Goal: Information Seeking & Learning: Find specific fact

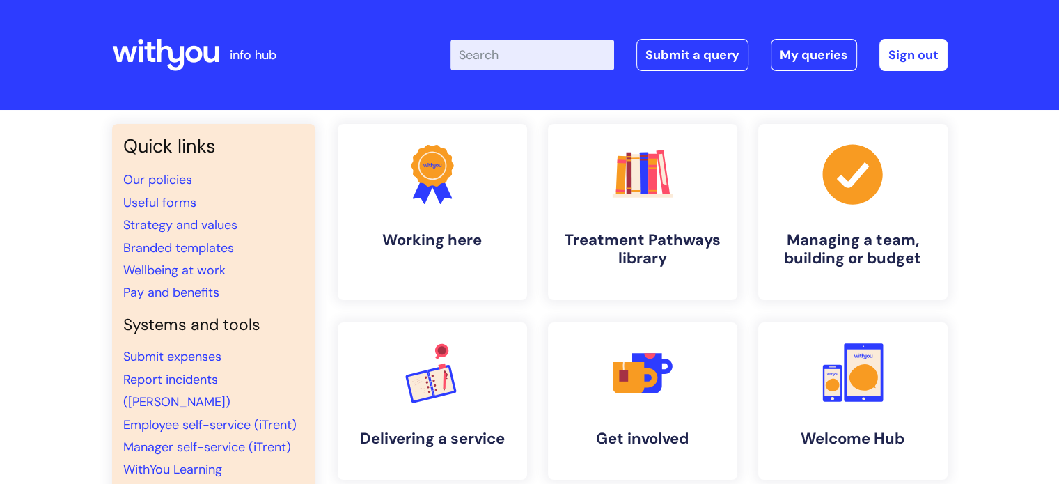
click at [554, 48] on input "Enter your search term here..." at bounding box center [532, 55] width 164 height 31
type input "recovery worker questions"
click button "Search" at bounding box center [0, 0] width 0 height 0
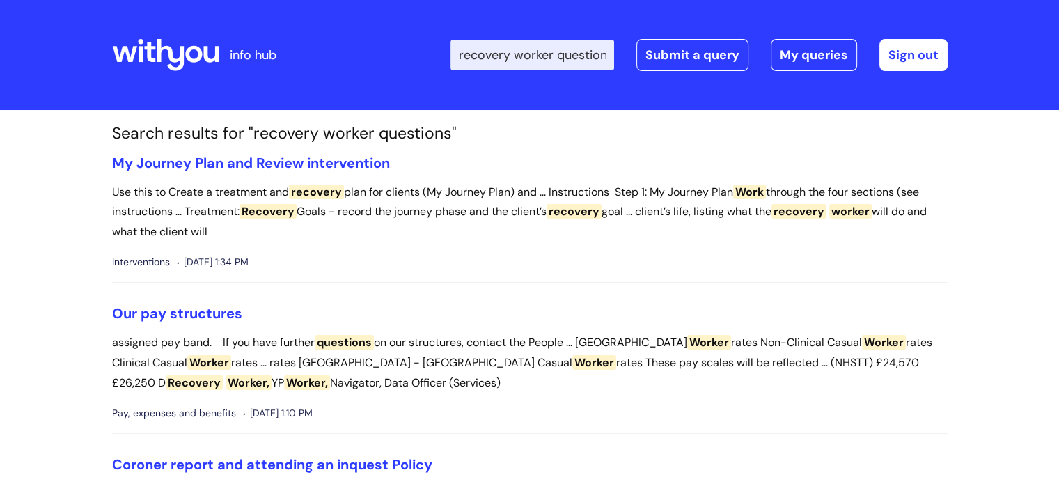
scroll to position [0, 22]
drag, startPoint x: 471, startPoint y: 52, endPoint x: 1046, endPoint y: -9, distance: 578.9
click at [1046, 0] on html "info hub Enter your search term here... recovery worker questions Search Submit…" at bounding box center [529, 242] width 1059 height 484
type input "interview questions"
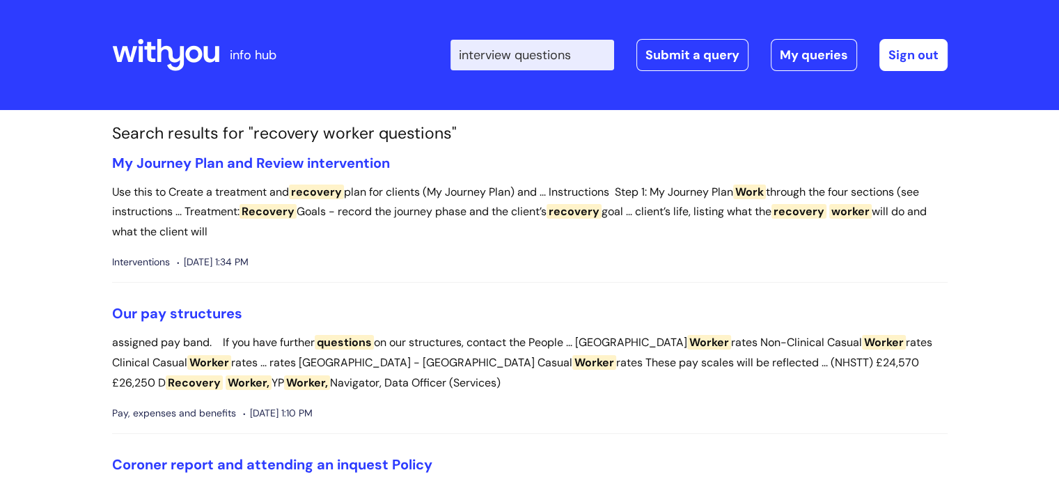
click button "Search" at bounding box center [0, 0] width 0 height 0
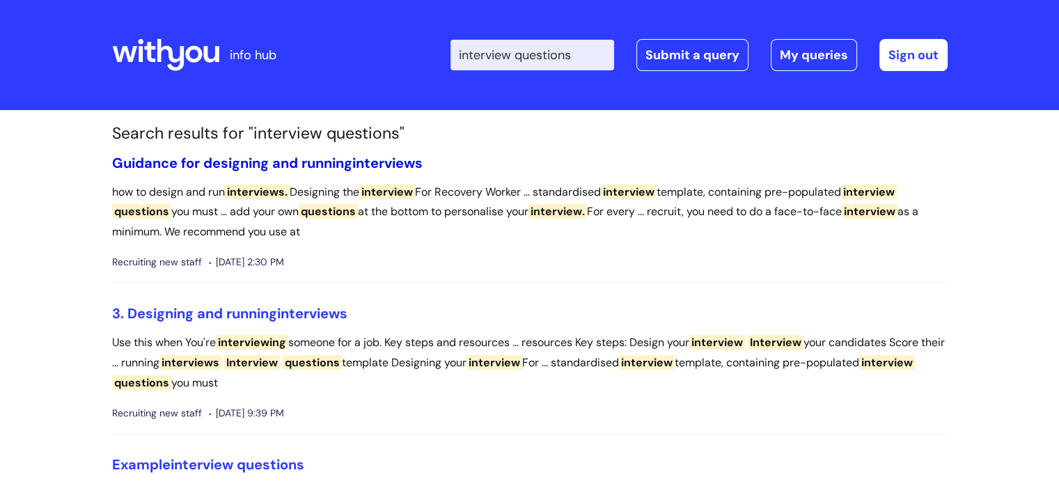
click at [351, 156] on link "Guidance for designing and running interviews" at bounding box center [267, 163] width 310 height 18
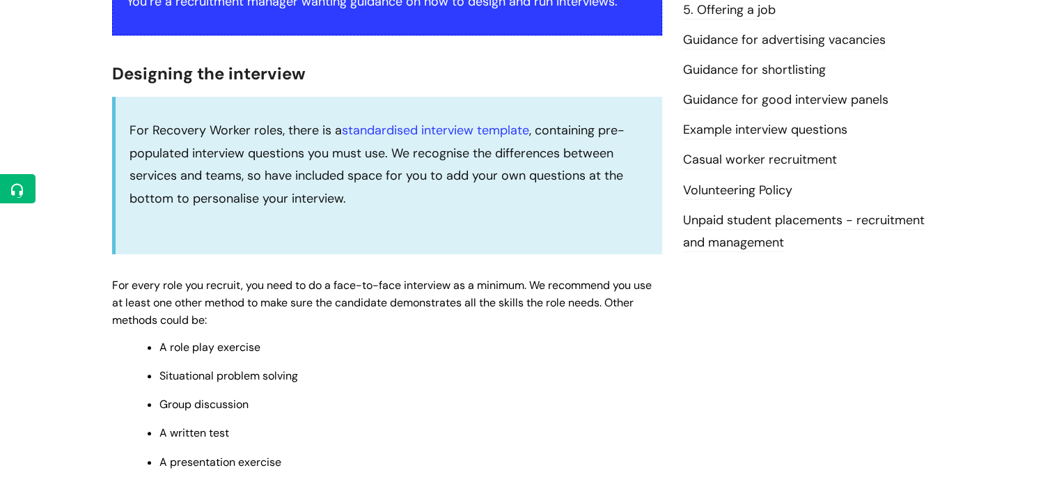
scroll to position [361, 0]
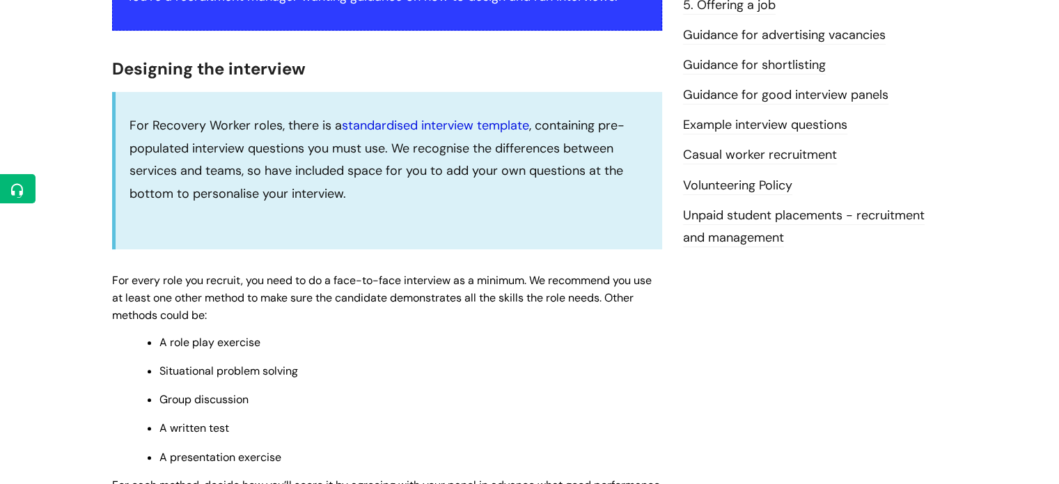
click at [482, 120] on link "standardised interview template" at bounding box center [435, 125] width 187 height 17
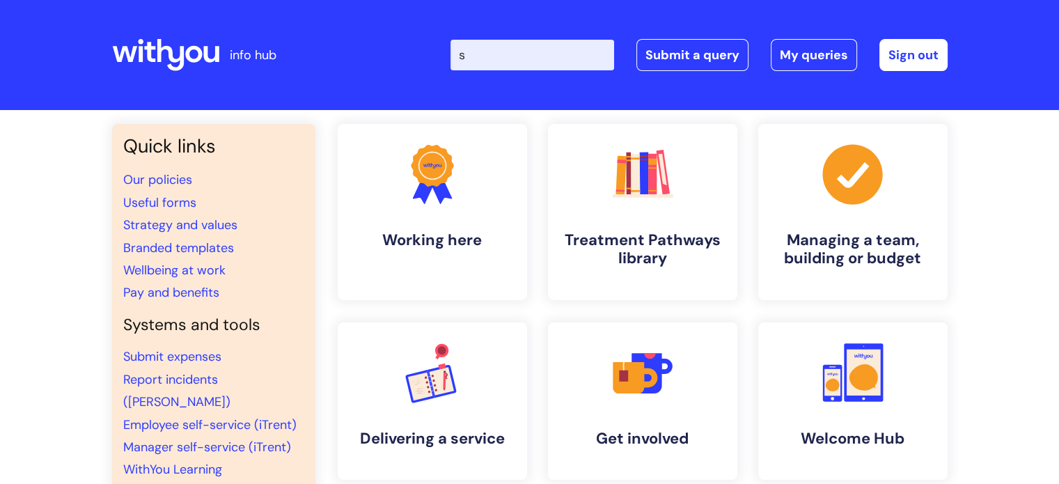
click at [560, 56] on input "s" at bounding box center [532, 55] width 164 height 31
type input "secondment"
click button "Search" at bounding box center [0, 0] width 0 height 0
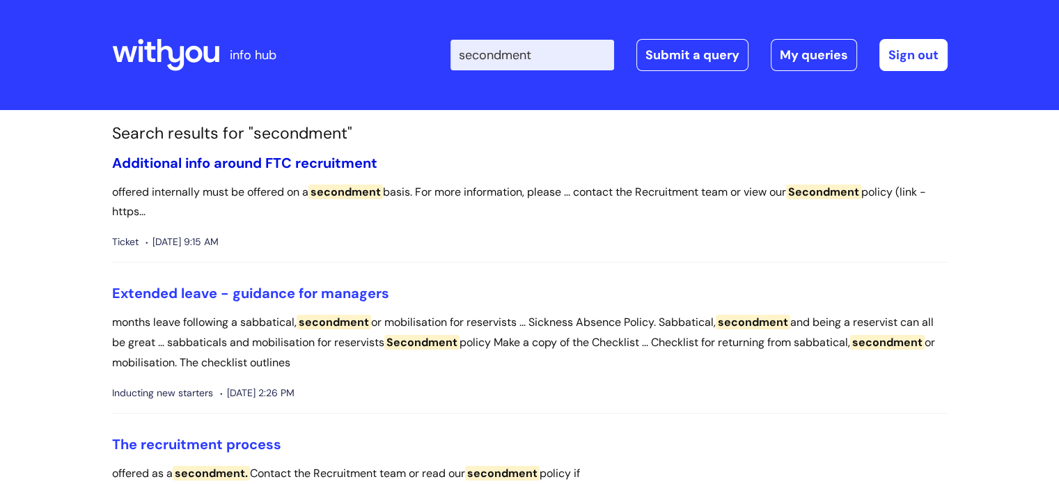
click at [231, 166] on link "Additional info around FTC recruitment" at bounding box center [244, 163] width 265 height 18
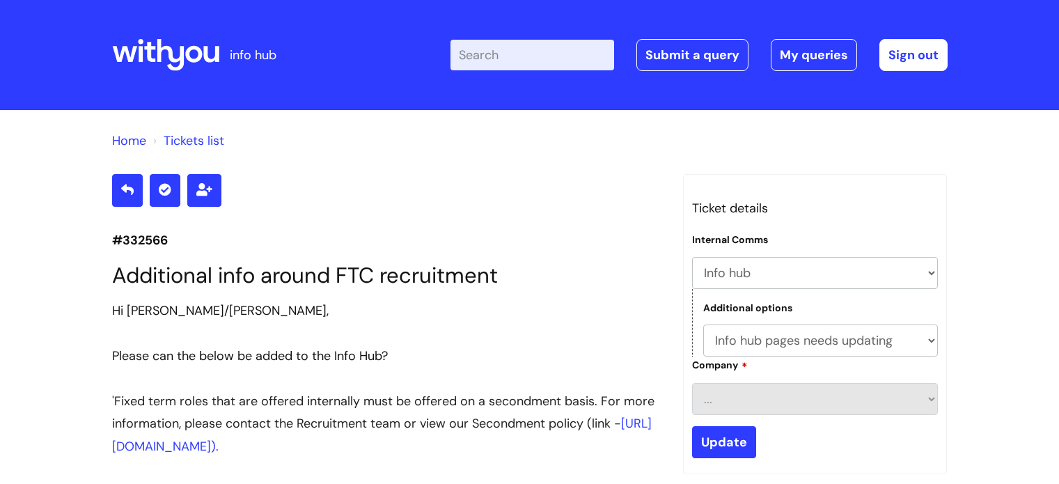
select select "Info hub"
select select "Info hub pages needs updating"
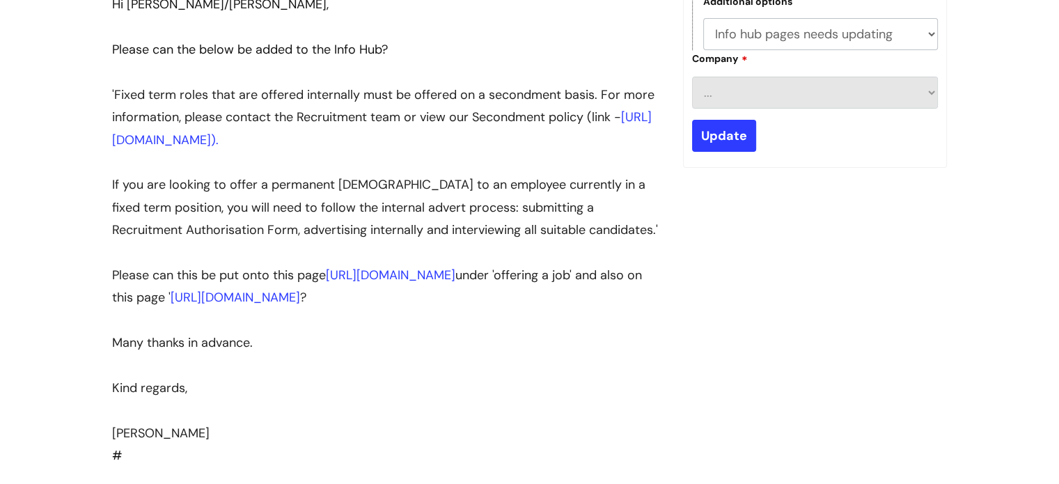
scroll to position [314, 0]
